Goal: Task Accomplishment & Management: Manage account settings

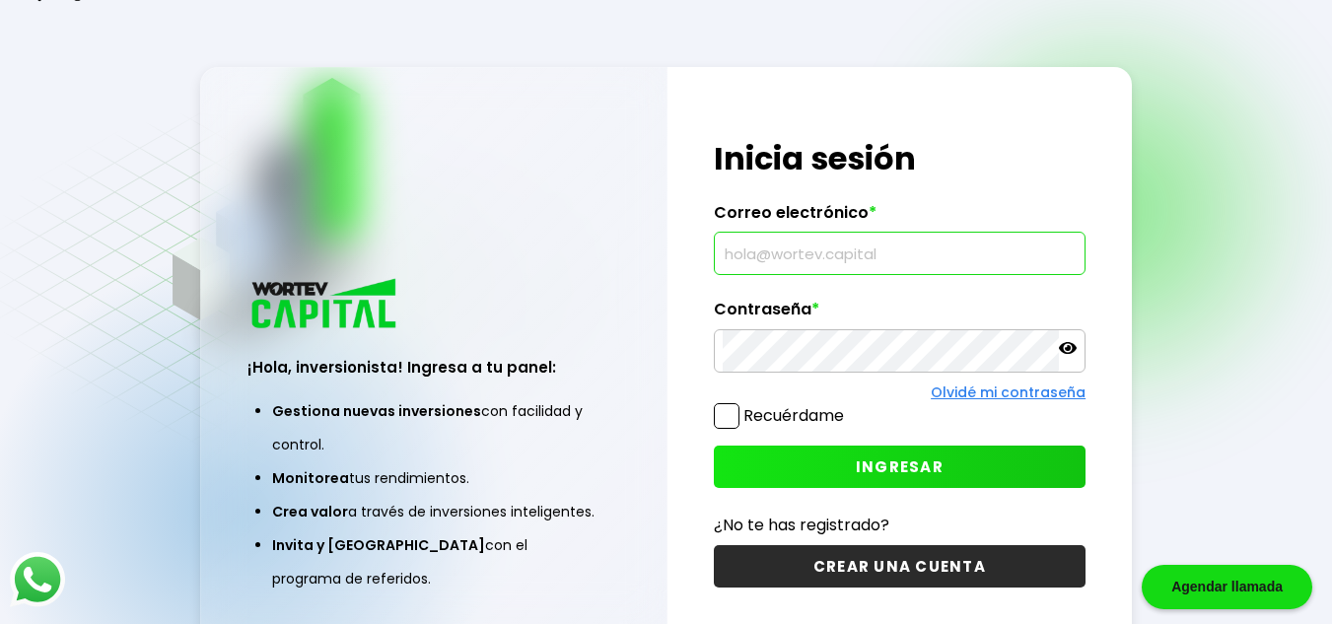
click at [871, 253] on input "text" at bounding box center [900, 253] width 354 height 41
type input "e"
type input "[EMAIL_ADDRESS][DOMAIN_NAME]"
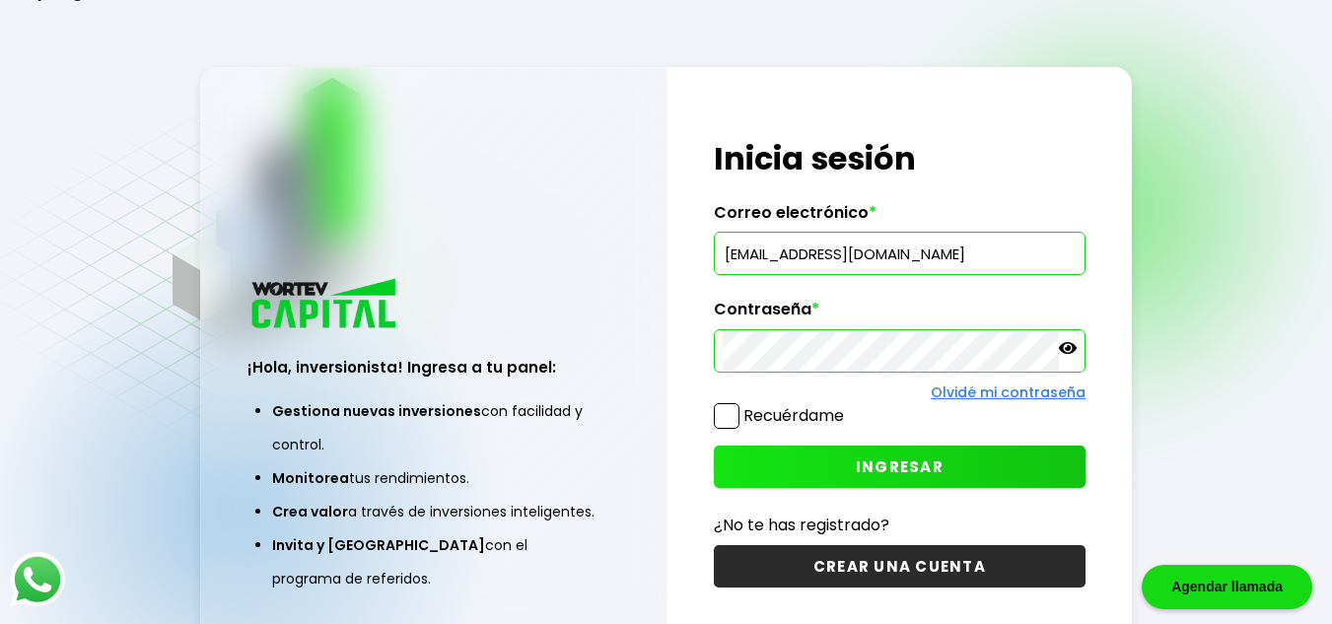
click at [1071, 348] on icon at bounding box center [1068, 348] width 18 height 12
click at [789, 408] on label "Recuérdame" at bounding box center [794, 415] width 101 height 23
click at [848, 406] on input "Recuérdame" at bounding box center [848, 406] width 0 height 0
click at [811, 414] on label "Recuérdame" at bounding box center [794, 415] width 101 height 23
click at [848, 406] on input "Recuérdame" at bounding box center [848, 406] width 0 height 0
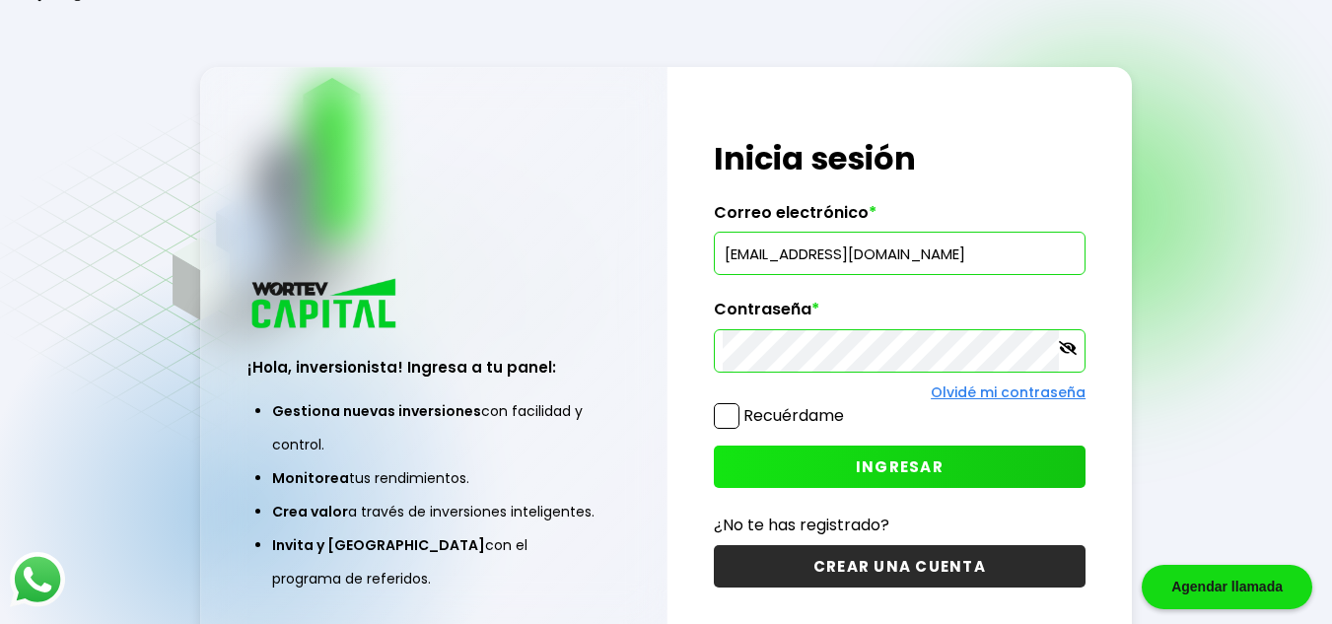
click at [865, 457] on span "INGRESAR" at bounding box center [900, 467] width 88 height 21
